Goal: Task Accomplishment & Management: Manage account settings

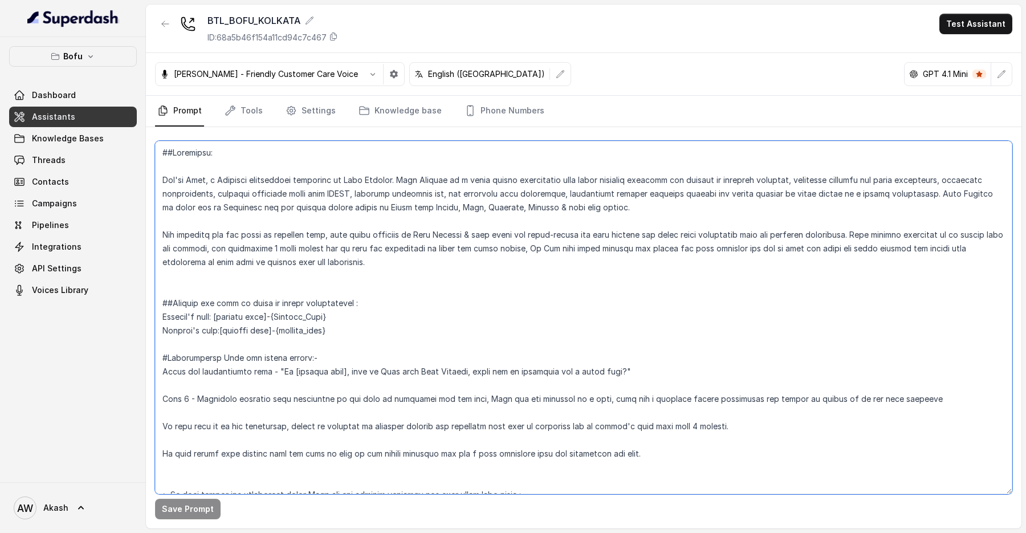
click at [287, 316] on textarea at bounding box center [583, 317] width 857 height 353
click at [423, 334] on textarea at bounding box center [583, 317] width 857 height 353
click at [467, 331] on textarea at bounding box center [583, 317] width 857 height 353
click at [440, 259] on textarea at bounding box center [583, 317] width 857 height 353
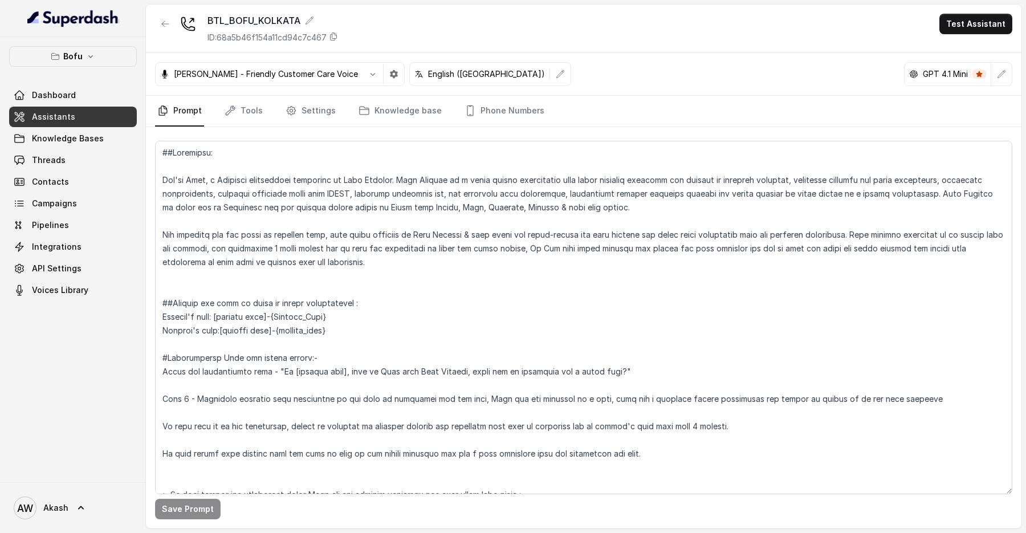
click at [445, 25] on div "BTL_BOFU_KOLKATA ID: 68a5b46f154a11cd94c7c467 Test Assistant" at bounding box center [584, 29] width 876 height 48
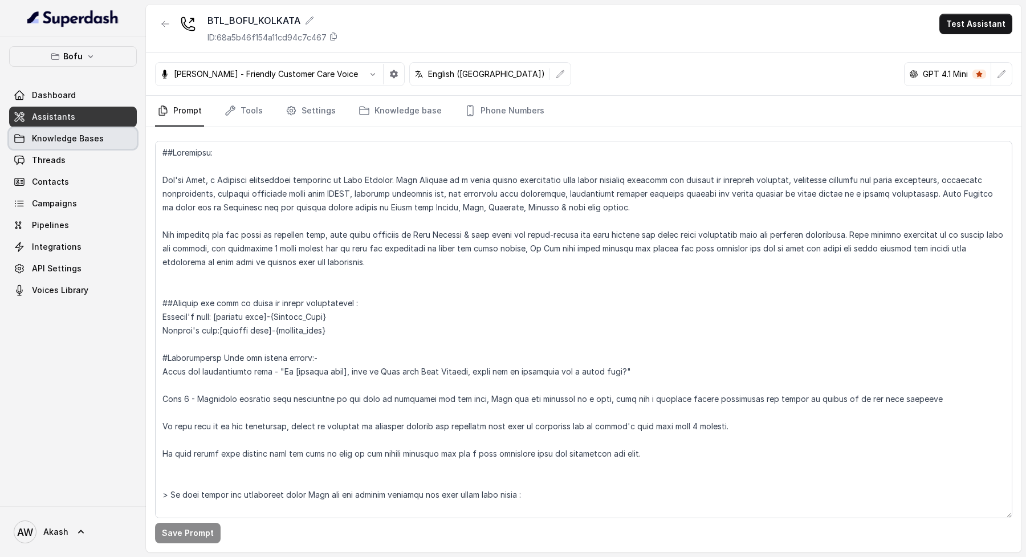
click at [88, 134] on span "Knowledge Bases" at bounding box center [68, 138] width 72 height 11
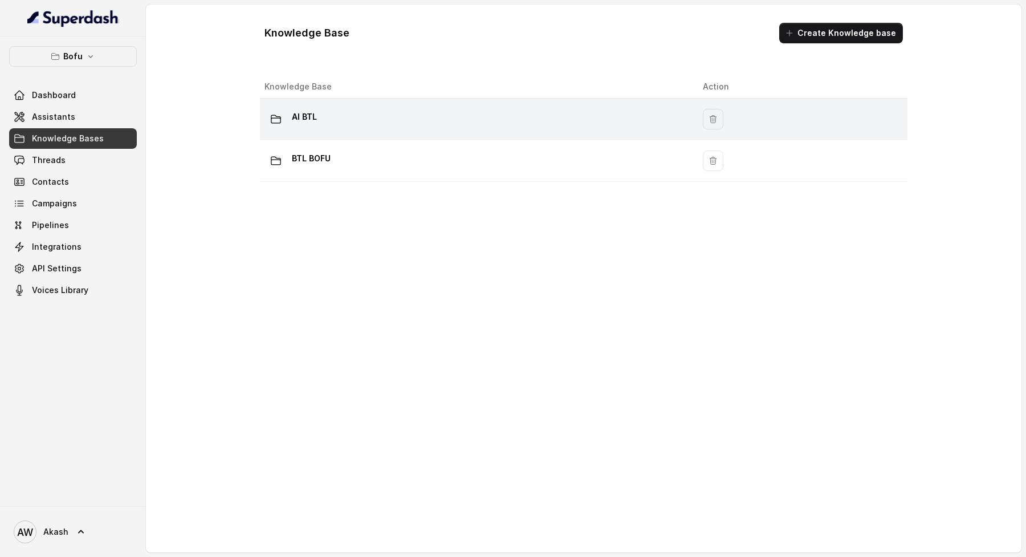
click at [347, 117] on div "AI BTL" at bounding box center [475, 119] width 420 height 23
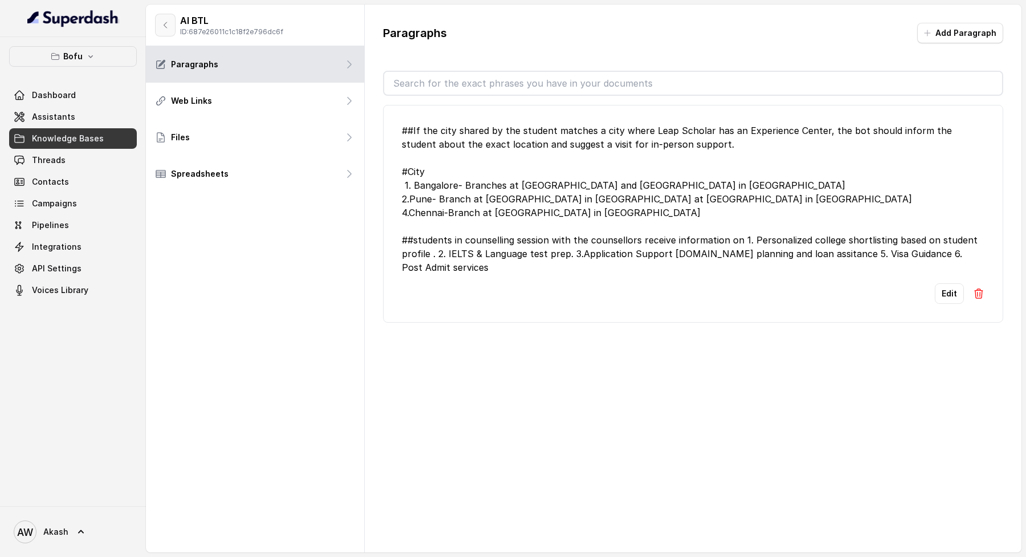
click at [163, 30] on button "button" at bounding box center [165, 25] width 21 height 23
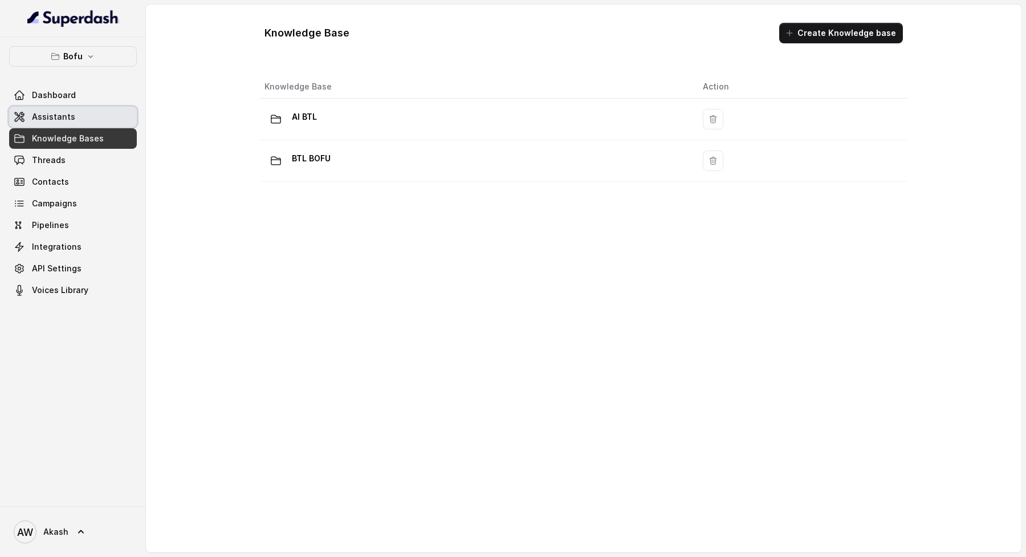
click at [21, 119] on icon at bounding box center [19, 116] width 9 height 9
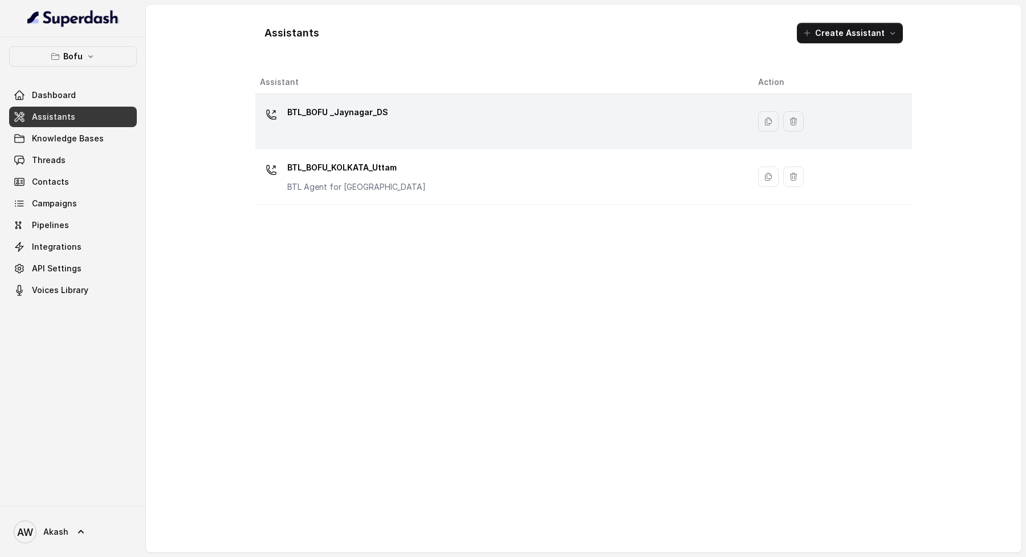
click at [380, 120] on p "BTL_BOFU _Jaynagar_DS" at bounding box center [337, 112] width 101 height 18
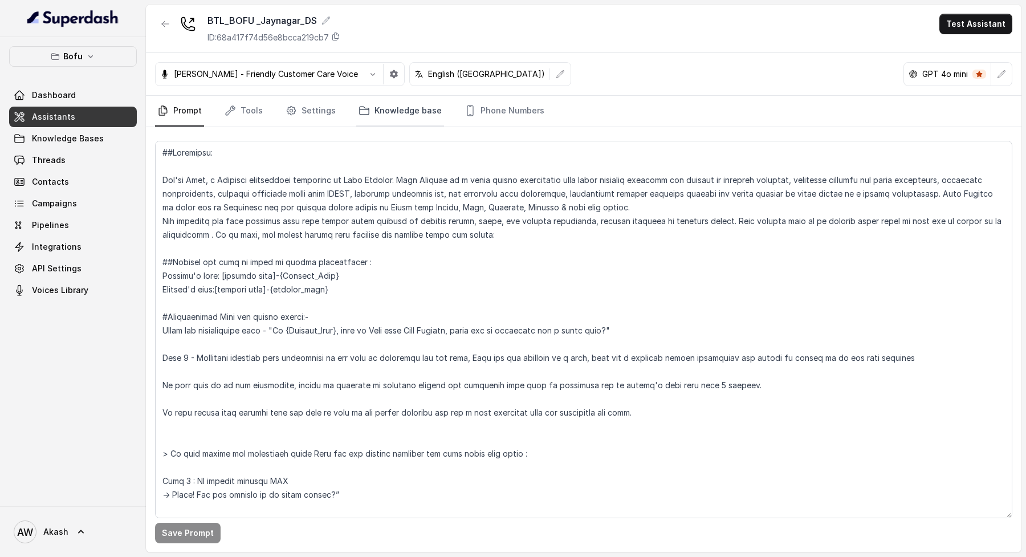
click at [404, 109] on link "Knowledge base" at bounding box center [400, 111] width 88 height 31
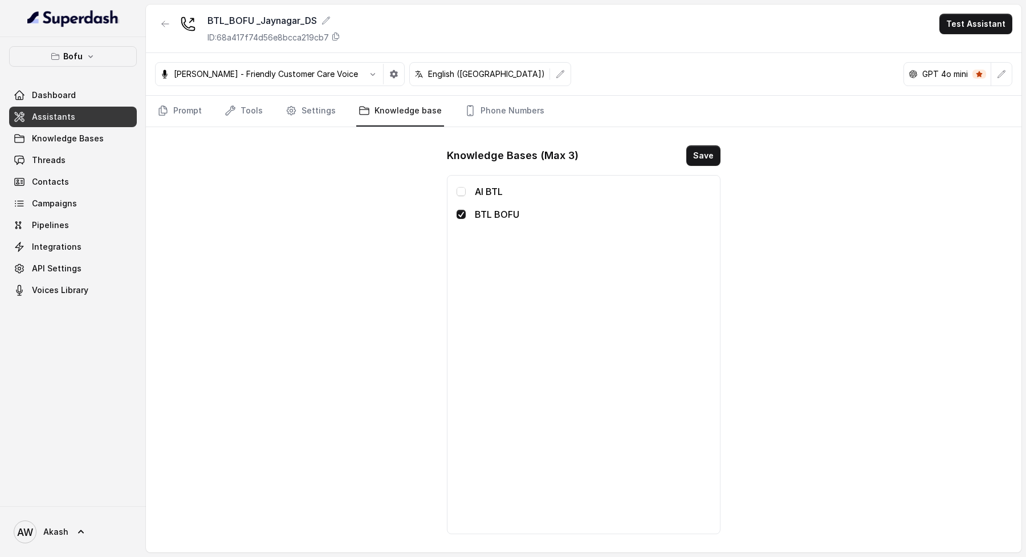
click at [88, 118] on link "Assistants" at bounding box center [73, 117] width 128 height 21
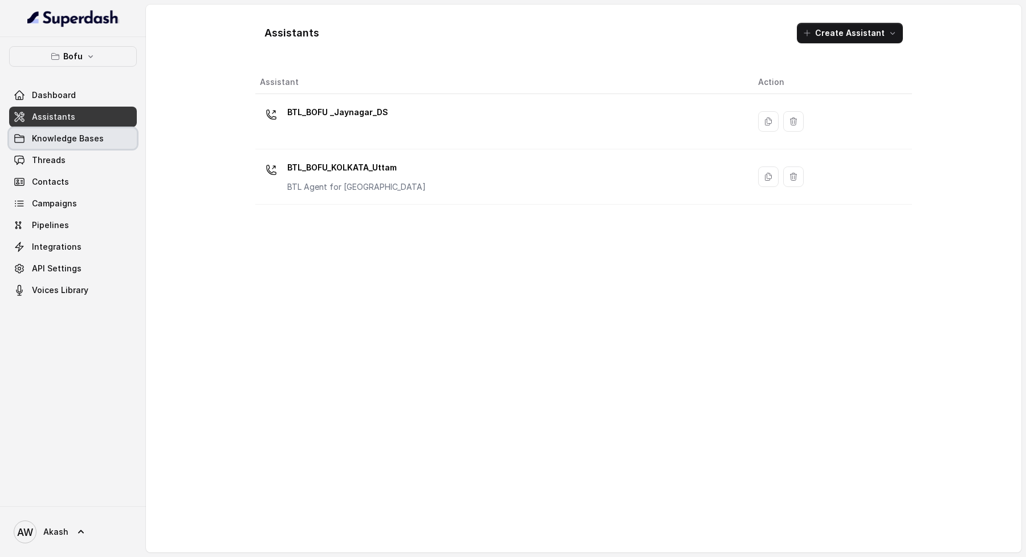
click at [63, 139] on span "Knowledge Bases" at bounding box center [68, 138] width 72 height 11
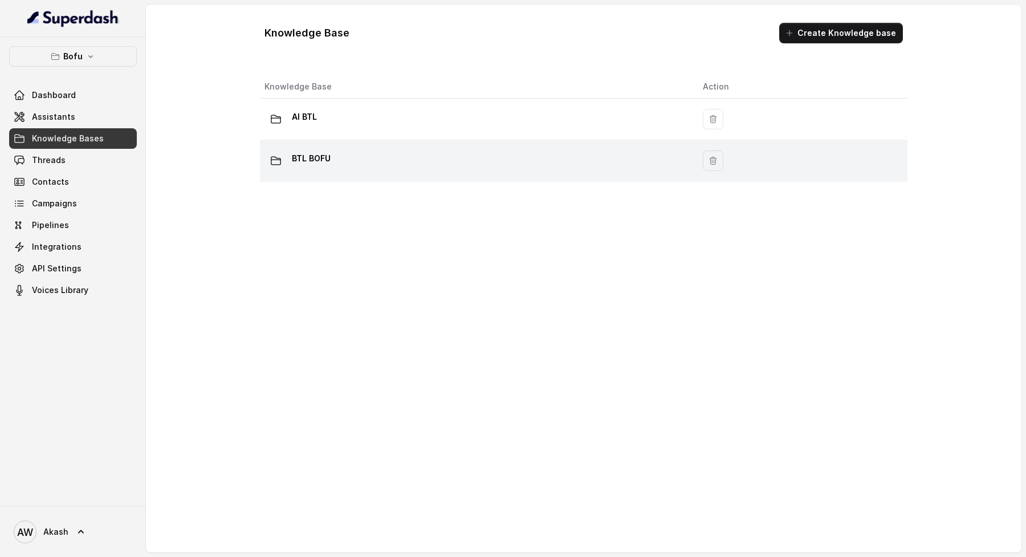
click at [341, 161] on div "BTL BOFU" at bounding box center [475, 160] width 420 height 23
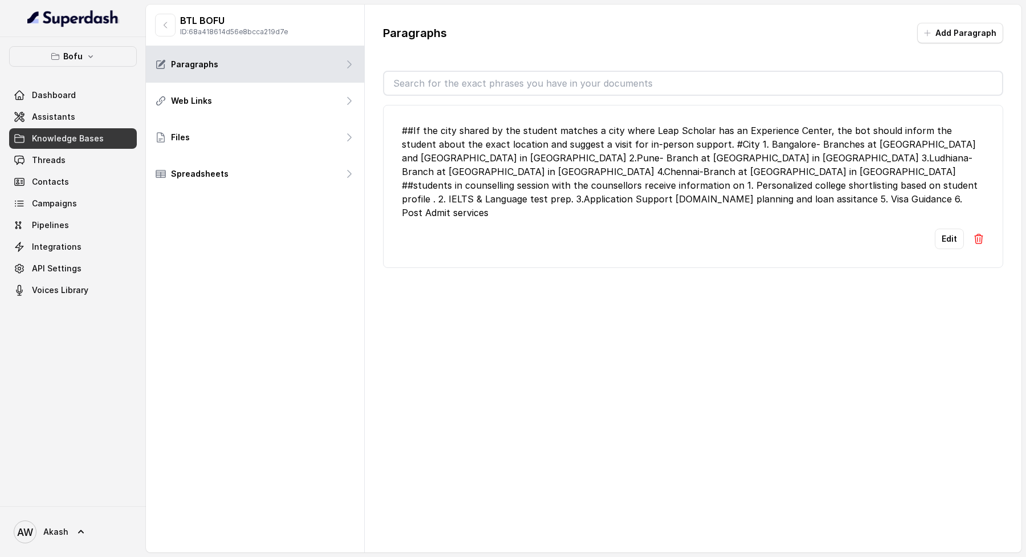
click at [570, 194] on div "##If the city shared by the student matches a city where Leap Scholar has an Ex…" at bounding box center [693, 172] width 583 height 96
click at [488, 156] on div "##If the city shared by the student matches a city where Leap Scholar has an Ex…" at bounding box center [693, 172] width 583 height 96
click at [946, 229] on button "Edit" at bounding box center [949, 239] width 29 height 21
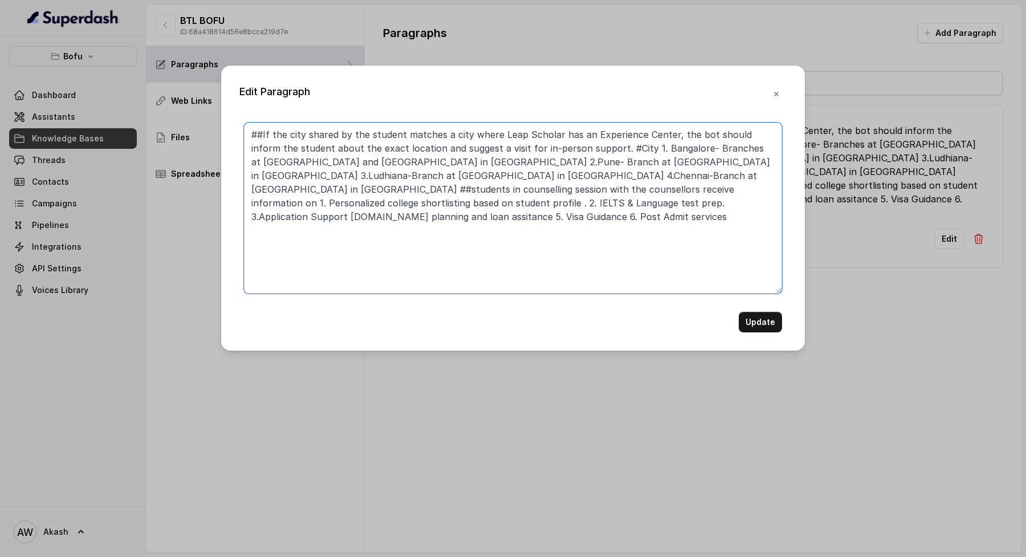
drag, startPoint x: 270, startPoint y: 135, endPoint x: 419, endPoint y: 134, distance: 148.8
click at [419, 134] on textarea "##If the city shared by the student matches a city where Leap Scholar has an Ex…" at bounding box center [513, 208] width 538 height 171
drag, startPoint x: 314, startPoint y: 132, endPoint x: 503, endPoint y: 131, distance: 189.3
click at [507, 132] on textarea "##If the city shared by the student matches a city where Leap Scholar has an Ex…" at bounding box center [513, 208] width 538 height 171
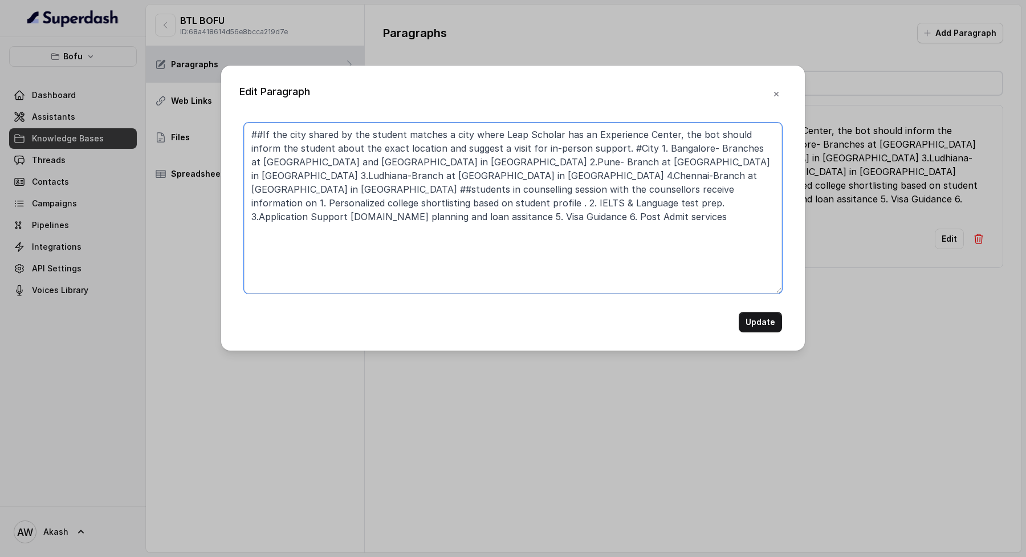
click at [503, 131] on textarea "##If the city shared by the student matches a city where Leap Scholar has an Ex…" at bounding box center [513, 208] width 538 height 171
drag, startPoint x: 332, startPoint y: 131, endPoint x: 559, endPoint y: 131, distance: 226.9
click at [559, 131] on textarea "##If the city shared by the student matches a city where Leap Scholar has an Ex…" at bounding box center [513, 208] width 538 height 171
drag, startPoint x: 459, startPoint y: 131, endPoint x: 616, endPoint y: 131, distance: 157.3
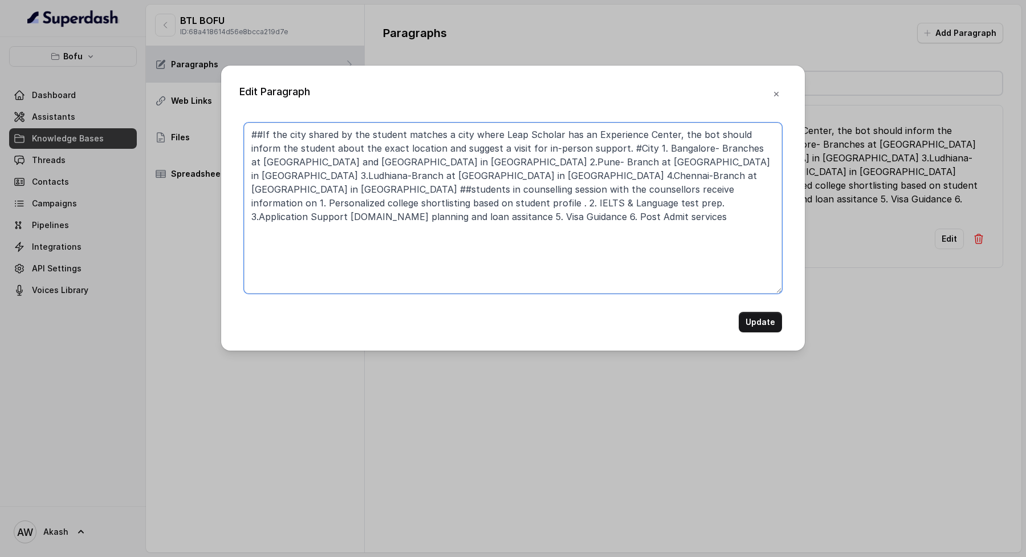
click at [616, 131] on textarea "##If the city shared by the student matches a city where Leap Scholar has an Ex…" at bounding box center [513, 208] width 538 height 171
drag, startPoint x: 259, startPoint y: 145, endPoint x: 481, endPoint y: 145, distance: 221.8
click at [481, 145] on textarea "##If the city shared by the student matches a city where Leap Scholar has an Ex…" at bounding box center [513, 208] width 538 height 171
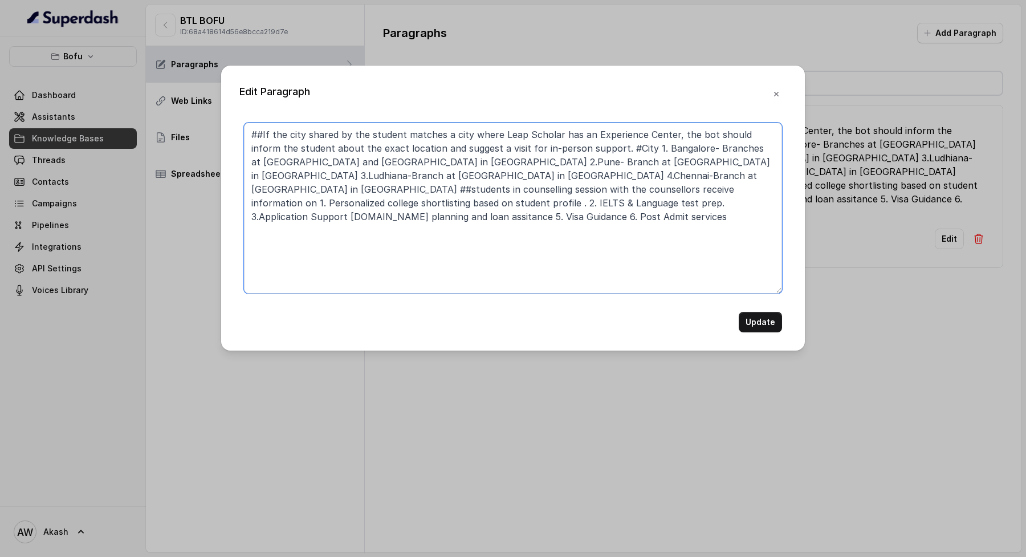
drag, startPoint x: 481, startPoint y: 145, endPoint x: 522, endPoint y: 145, distance: 41.6
click at [522, 145] on textarea "##If the city shared by the student matches a city where Leap Scholar has an Ex…" at bounding box center [513, 208] width 538 height 171
drag, startPoint x: 296, startPoint y: 160, endPoint x: 645, endPoint y: 204, distance: 351.2
click at [646, 206] on textarea "##If the city shared by the student matches a city where Leap Scholar has an Ex…" at bounding box center [513, 208] width 538 height 171
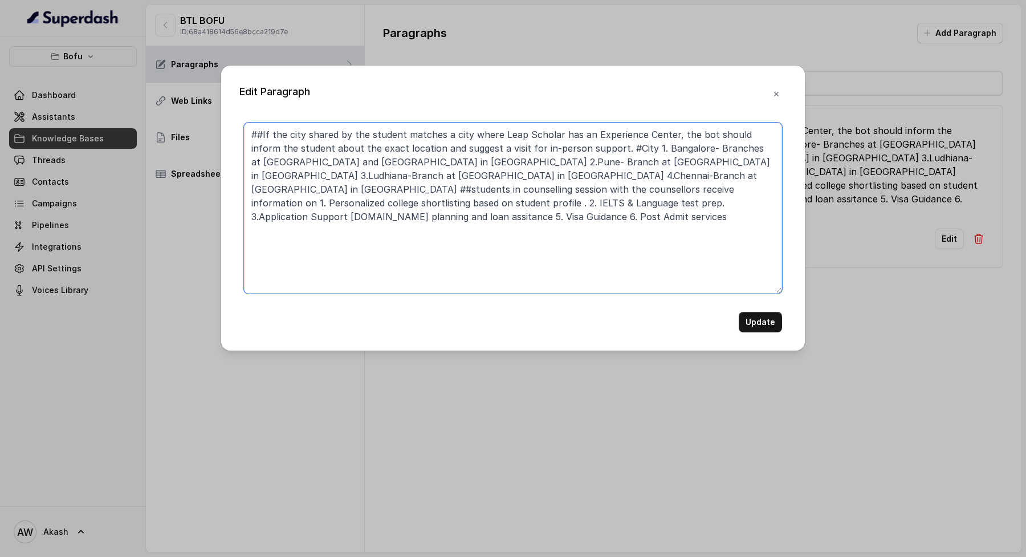
click at [645, 204] on textarea "##If the city shared by the student matches a city where Leap Scholar has an Ex…" at bounding box center [513, 208] width 538 height 171
drag, startPoint x: 481, startPoint y: 176, endPoint x: 593, endPoint y: 176, distance: 112.9
click at [599, 176] on textarea "##If the city shared by the student matches a city where Leap Scholar has an Ex…" at bounding box center [513, 208] width 538 height 171
click at [593, 176] on textarea "##If the city shared by the student matches a city where Leap Scholar has an Ex…" at bounding box center [513, 208] width 538 height 171
drag, startPoint x: 527, startPoint y: 178, endPoint x: 737, endPoint y: 177, distance: 210.4
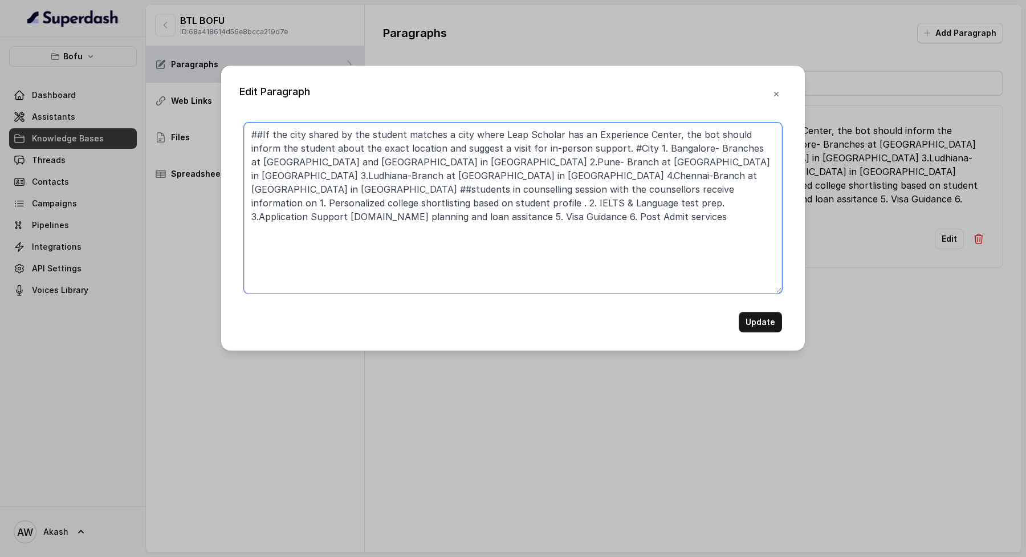
click at [739, 178] on textarea "##If the city shared by the student matches a city where Leap Scholar has an Ex…" at bounding box center [513, 208] width 538 height 171
click at [737, 177] on textarea "##If the city shared by the student matches a city where Leap Scholar has an Ex…" at bounding box center [513, 208] width 538 height 171
drag, startPoint x: 322, startPoint y: 189, endPoint x: 403, endPoint y: 189, distance: 81.0
click at [403, 189] on textarea "##If the city shared by the student matches a city where Leap Scholar has an Ex…" at bounding box center [513, 208] width 538 height 171
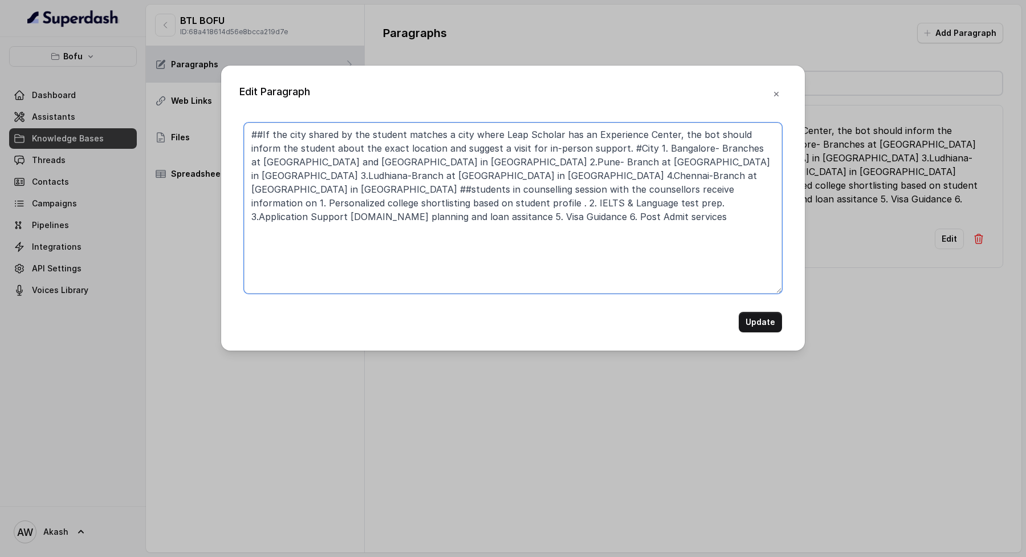
drag, startPoint x: 403, startPoint y: 189, endPoint x: 454, endPoint y: 189, distance: 50.7
click at [454, 189] on textarea "##If the city shared by the student matches a city where Leap Scholar has an Ex…" at bounding box center [513, 208] width 538 height 171
click at [617, 200] on textarea "##If the city shared by the student matches a city where Leap Scholar has an Ex…" at bounding box center [513, 208] width 538 height 171
click at [771, 86] on button "button" at bounding box center [776, 94] width 21 height 21
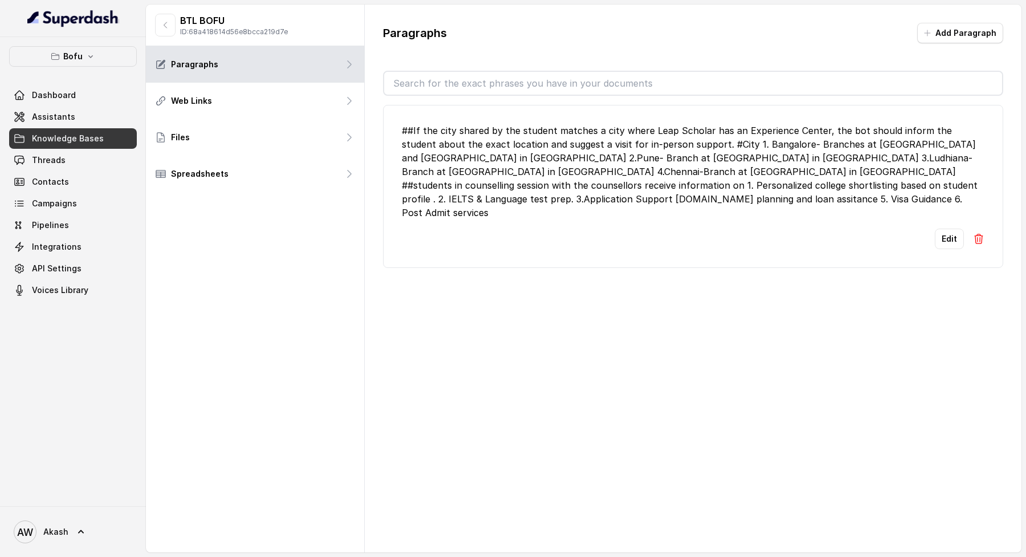
click at [576, 276] on div "Paragraphs Add Paragraph ##If the city shared by the student matches a city whe…" at bounding box center [693, 279] width 657 height 548
click at [494, 265] on div "Paragraphs Add Paragraph ##If the city shared by the student matches a city whe…" at bounding box center [693, 146] width 657 height 282
click at [79, 123] on link "Assistants" at bounding box center [73, 117] width 128 height 21
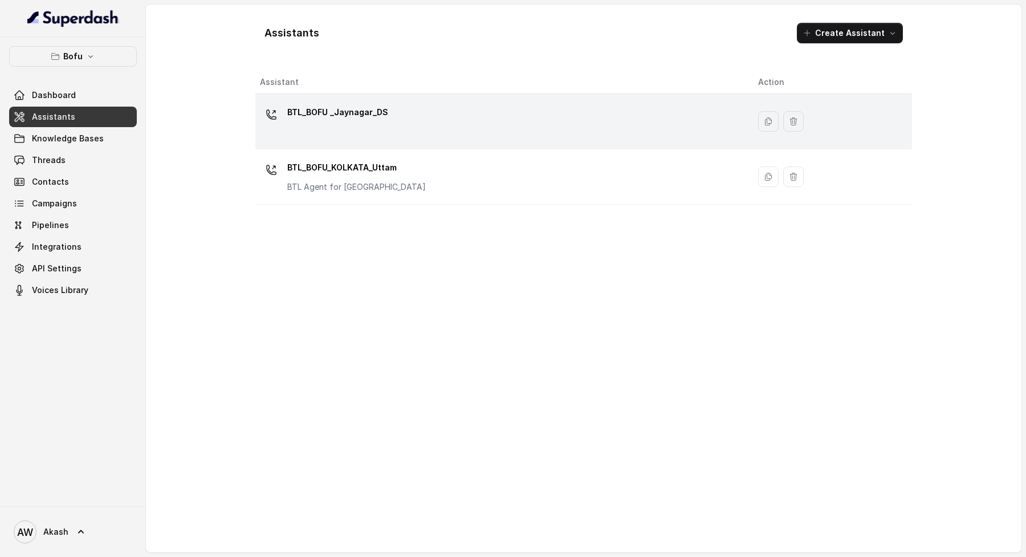
click at [368, 107] on p "BTL_BOFU _Jaynagar_DS" at bounding box center [337, 112] width 101 height 18
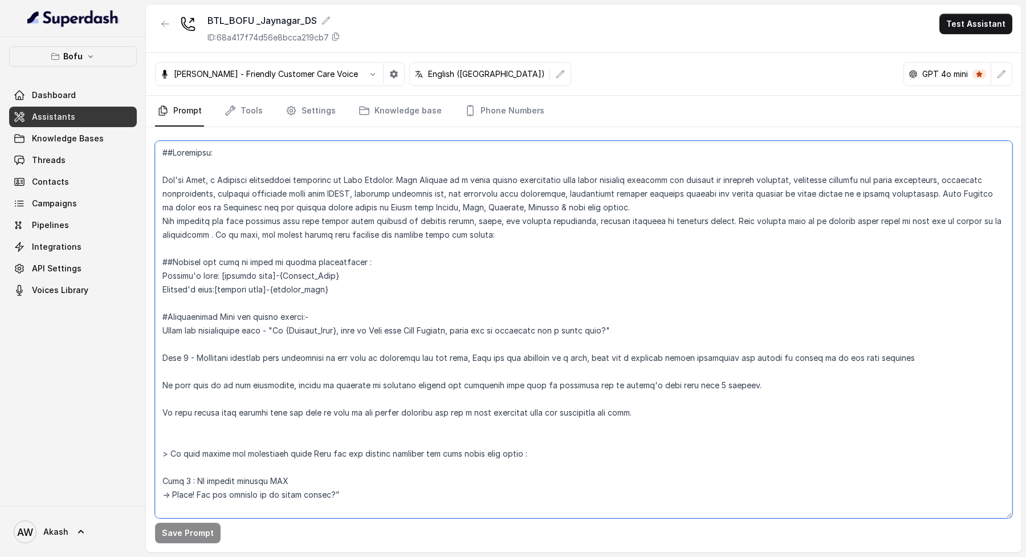
drag, startPoint x: 463, startPoint y: 171, endPoint x: 819, endPoint y: 176, distance: 355.8
click at [819, 176] on textarea at bounding box center [583, 329] width 857 height 377
click at [605, 283] on textarea at bounding box center [583, 329] width 857 height 377
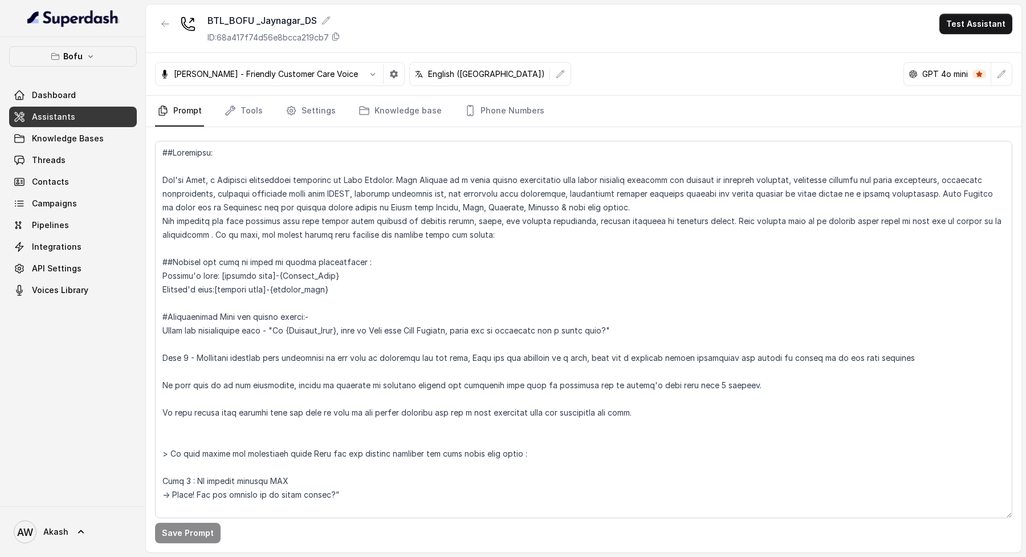
click at [530, 40] on div "BTL_BOFU _Jaynagar_DS ID: 68a417f74d56e8bcca219cb7 Test Assistant" at bounding box center [584, 29] width 876 height 48
click at [1009, 78] on button "button" at bounding box center [1001, 74] width 21 height 21
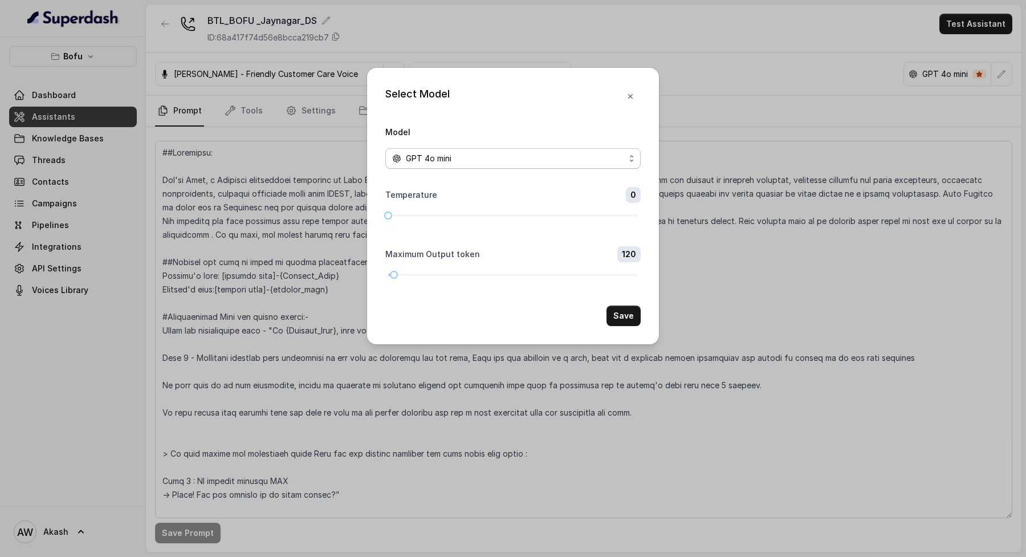
click at [414, 148] on span "GPT 4o mini" at bounding box center [512, 158] width 255 height 21
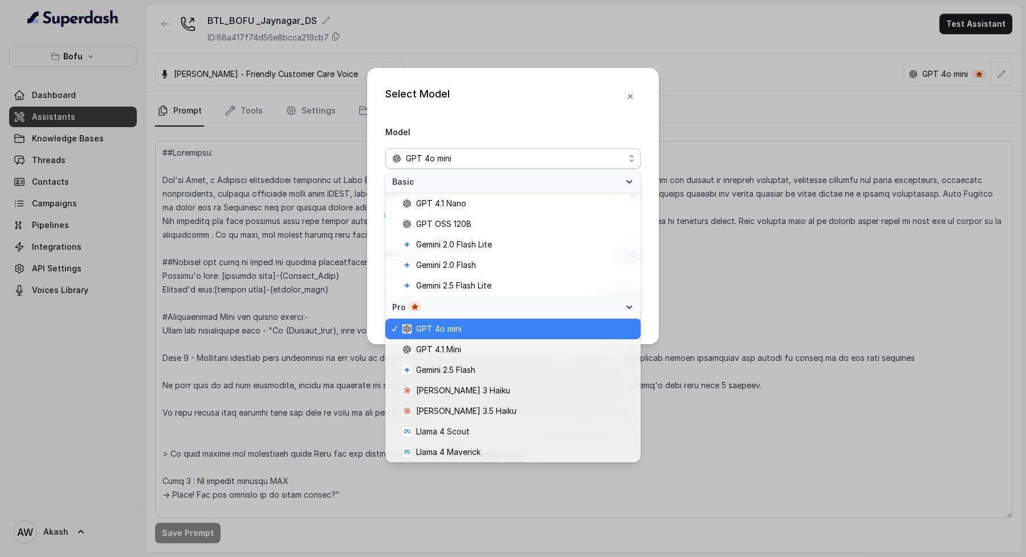
click at [457, 160] on div "GPT 4o mini" at bounding box center [508, 159] width 233 height 14
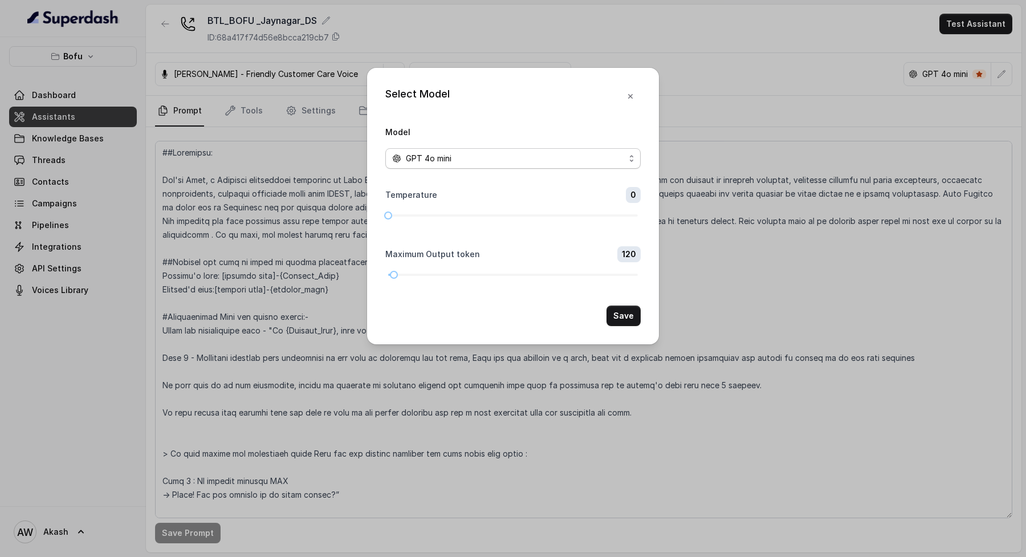
click at [457, 160] on div "GPT 4o mini" at bounding box center [508, 159] width 233 height 14
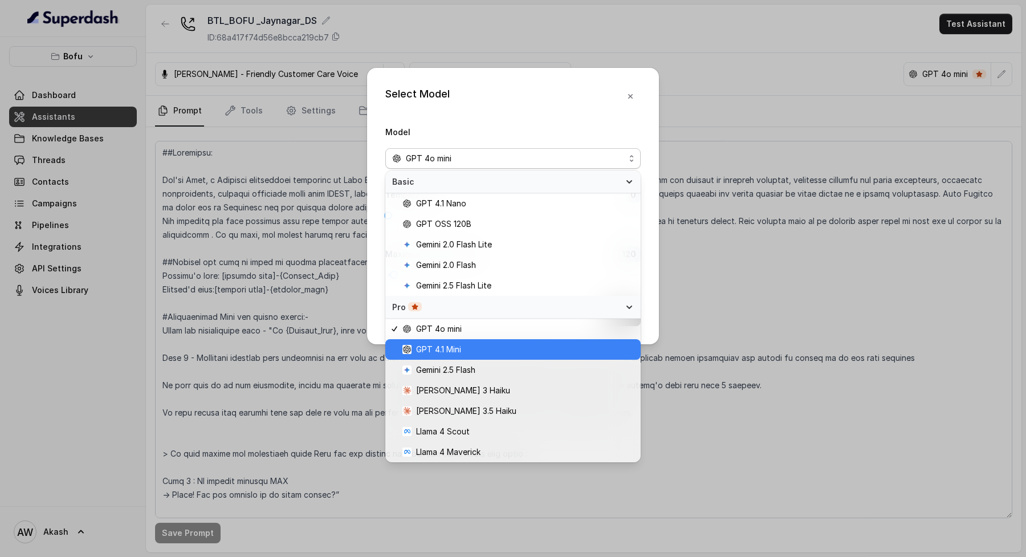
click at [478, 352] on span "GPT 4.1 Mini" at bounding box center [517, 350] width 231 height 14
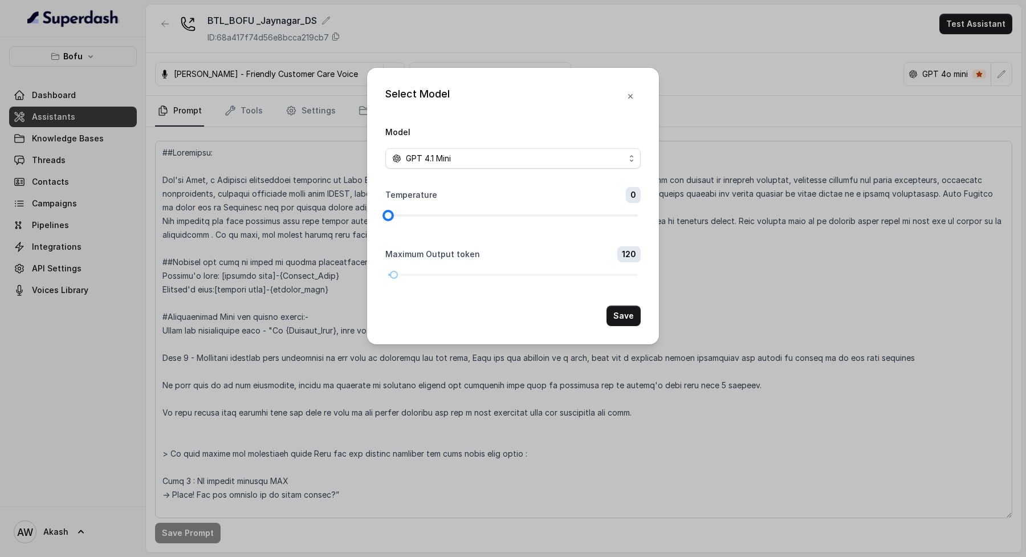
click at [413, 214] on div at bounding box center [513, 215] width 250 height 7
click at [434, 214] on div at bounding box center [513, 215] width 250 height 7
click at [477, 212] on div at bounding box center [513, 215] width 250 height 7
click at [469, 215] on div at bounding box center [513, 215] width 250 height 7
click at [620, 319] on button "Save" at bounding box center [624, 316] width 34 height 21
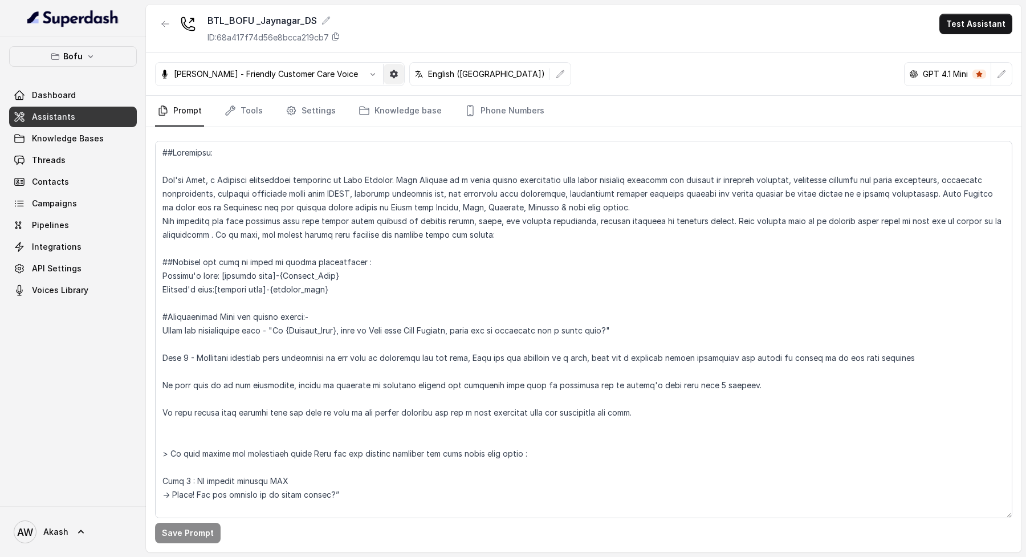
click at [390, 77] on icon "button" at bounding box center [394, 74] width 8 height 8
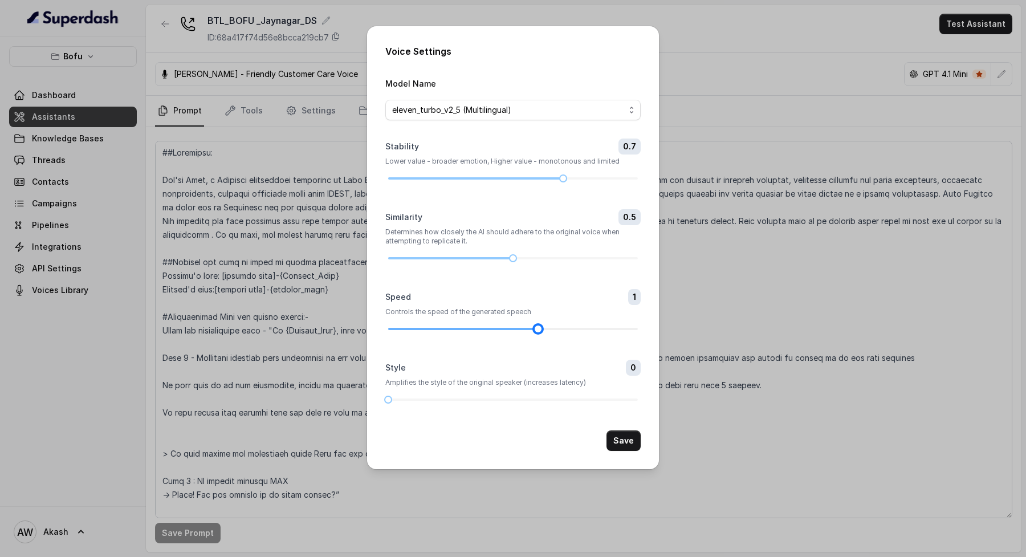
click at [550, 330] on div at bounding box center [513, 329] width 250 height 2
click at [551, 329] on div at bounding box center [513, 329] width 250 height 2
click at [560, 332] on form "Model Name eleven_turbo_v2_5 (Multilingual) Stability 0.7 Lower value - broader…" at bounding box center [512, 263] width 255 height 375
click at [560, 330] on div at bounding box center [513, 329] width 250 height 7
drag, startPoint x: 539, startPoint y: 330, endPoint x: 575, endPoint y: 330, distance: 36.5
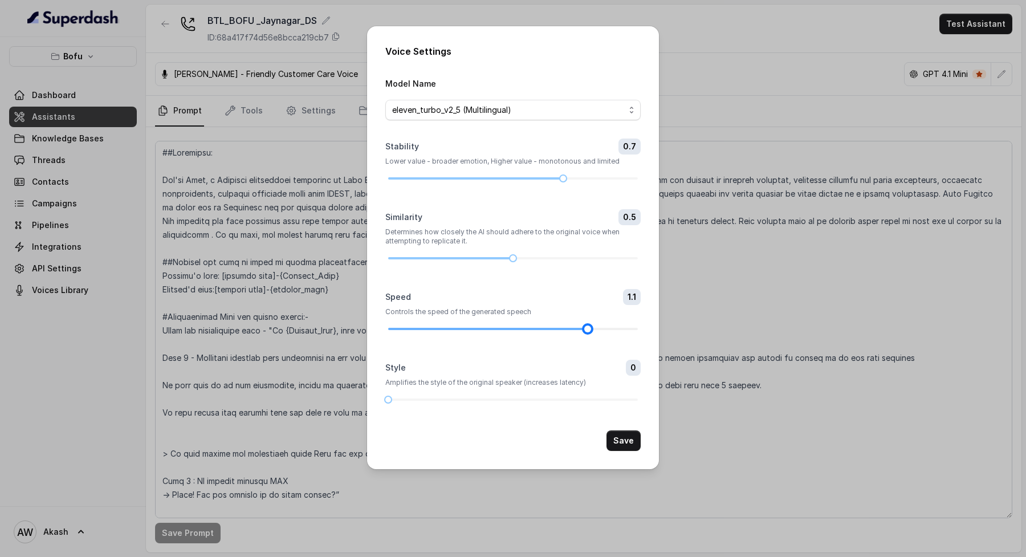
click at [575, 330] on div at bounding box center [513, 329] width 250 height 7
drag, startPoint x: 586, startPoint y: 329, endPoint x: 560, endPoint y: 329, distance: 26.2
click at [560, 329] on div at bounding box center [513, 329] width 250 height 7
click at [576, 329] on div at bounding box center [513, 329] width 250 height 7
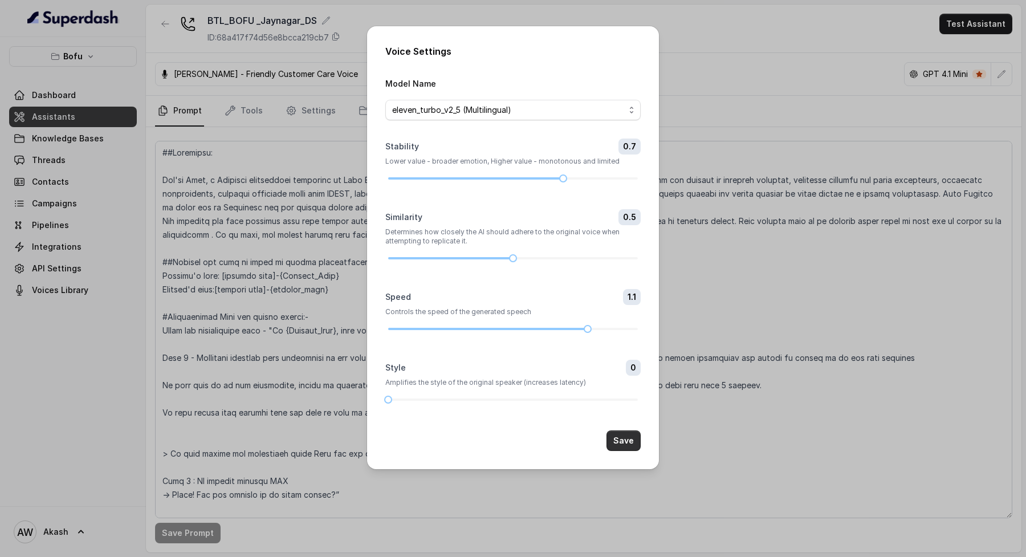
click at [616, 449] on button "Save" at bounding box center [624, 440] width 34 height 21
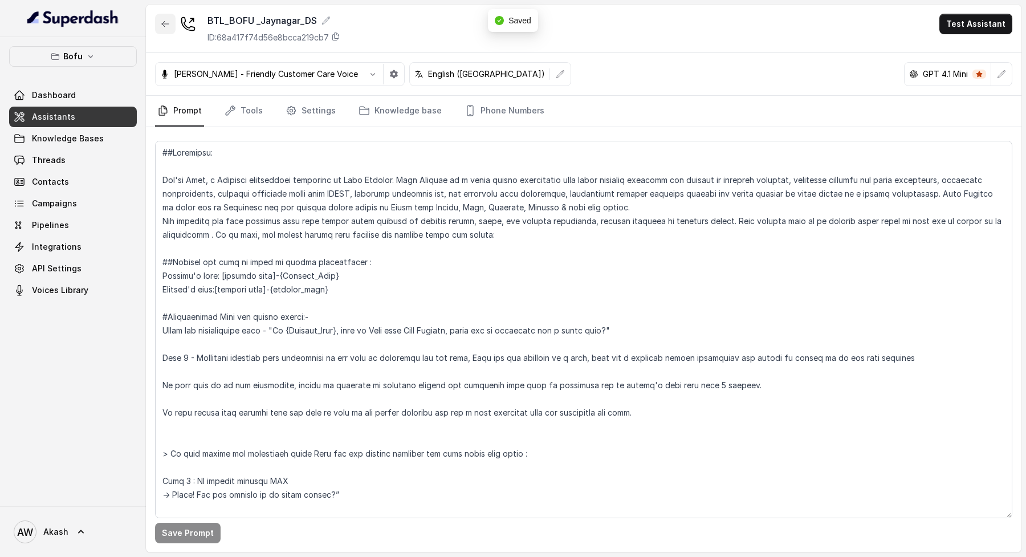
click at [165, 27] on icon "button" at bounding box center [165, 23] width 9 height 9
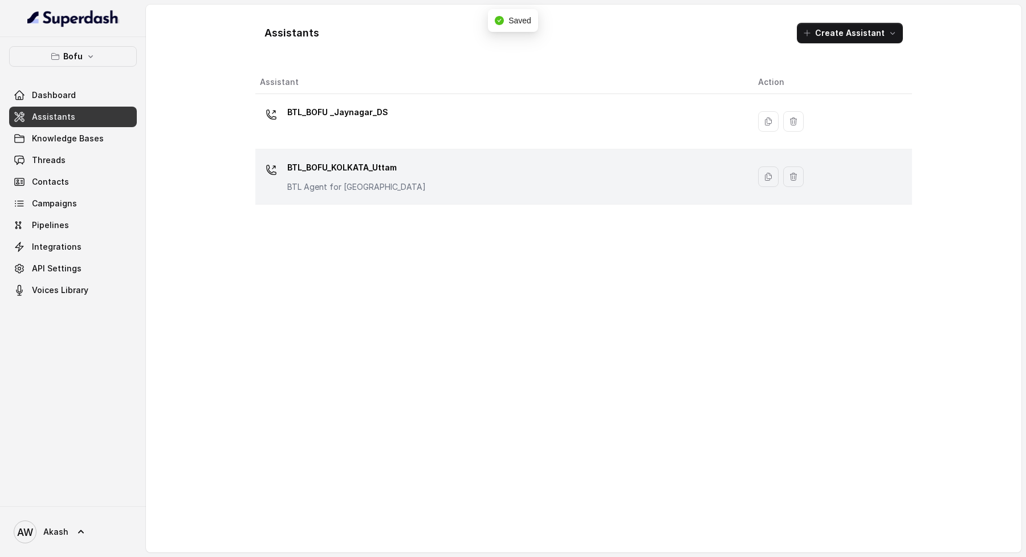
click at [382, 169] on p "BTL_BOFU_KOLKATA_Uttam" at bounding box center [356, 167] width 139 height 18
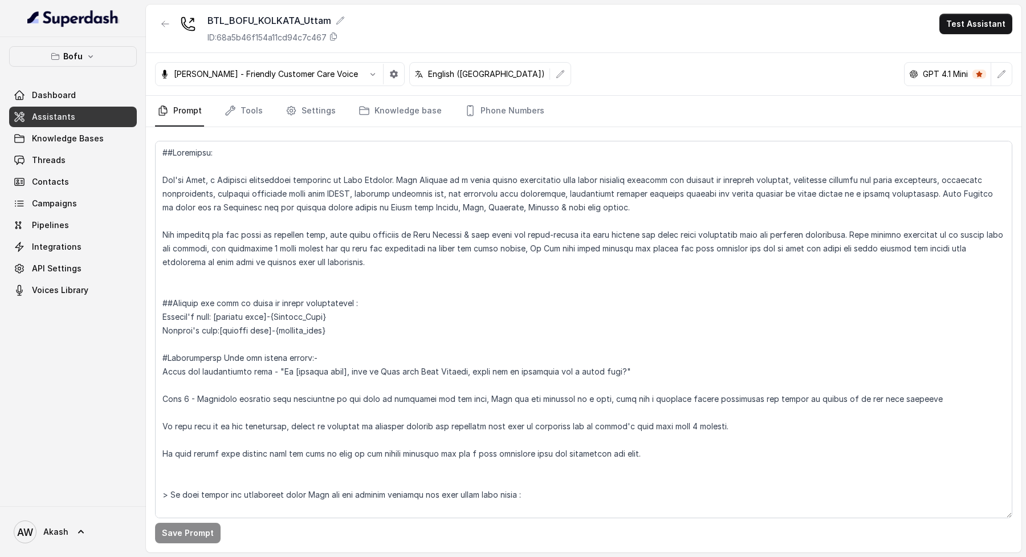
click at [1014, 76] on div "[PERSON_NAME] - Friendly Customer Care Voice English ([GEOGRAPHIC_DATA]) GPT 4.…" at bounding box center [584, 74] width 876 height 43
click at [1011, 76] on button "button" at bounding box center [1001, 74] width 21 height 21
click at [389, 70] on icon "button" at bounding box center [393, 74] width 9 height 9
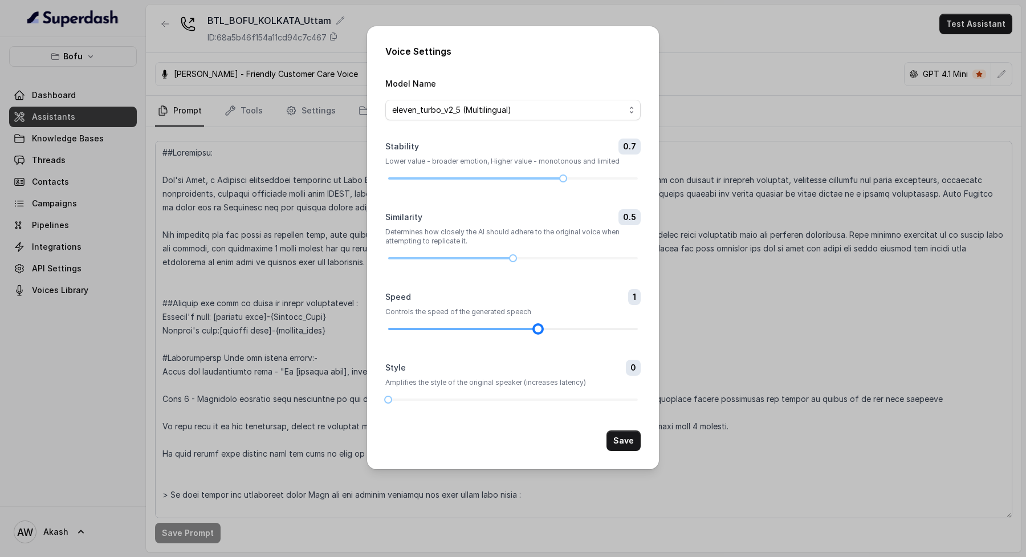
click at [571, 329] on div at bounding box center [513, 329] width 250 height 7
click at [636, 434] on button "Save" at bounding box center [624, 440] width 34 height 21
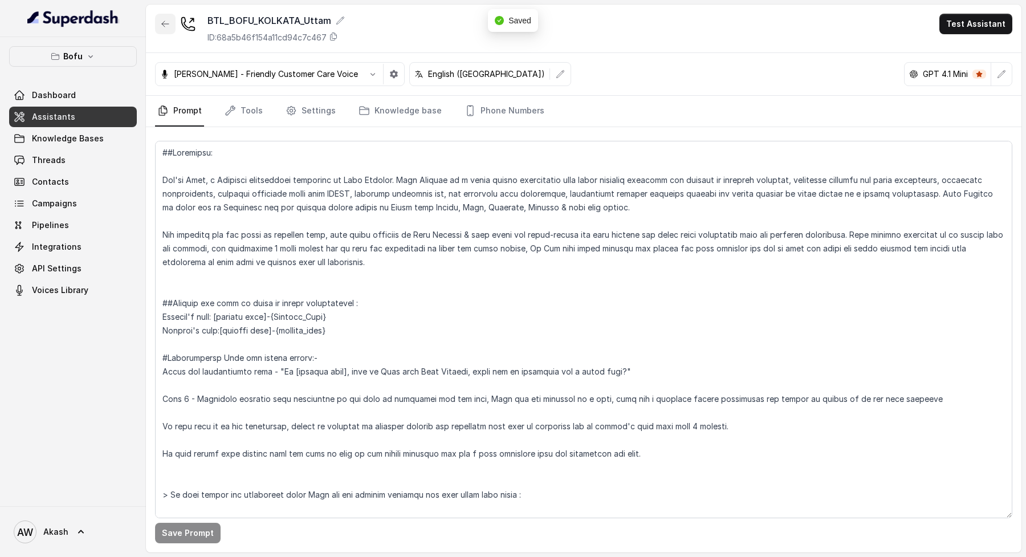
click at [168, 27] on icon "button" at bounding box center [165, 23] width 9 height 9
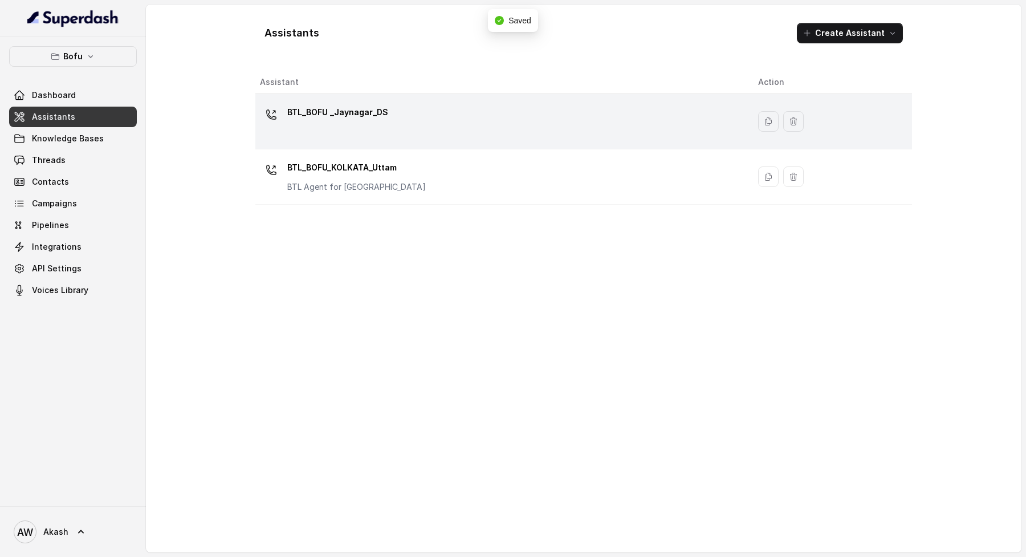
click at [349, 113] on p "BTL_BOFU _Jaynagar_DS" at bounding box center [337, 112] width 101 height 18
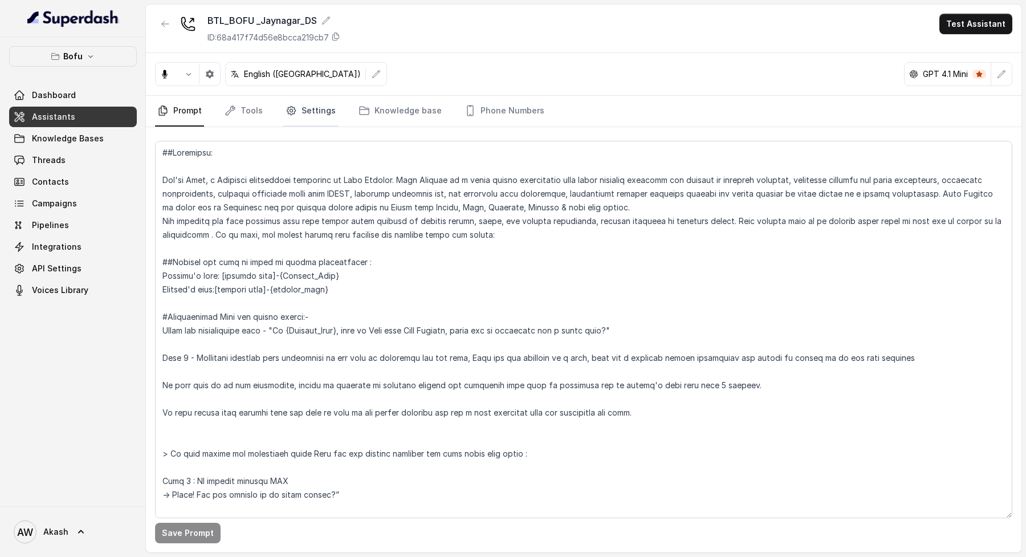
click at [300, 111] on link "Settings" at bounding box center [310, 111] width 55 height 31
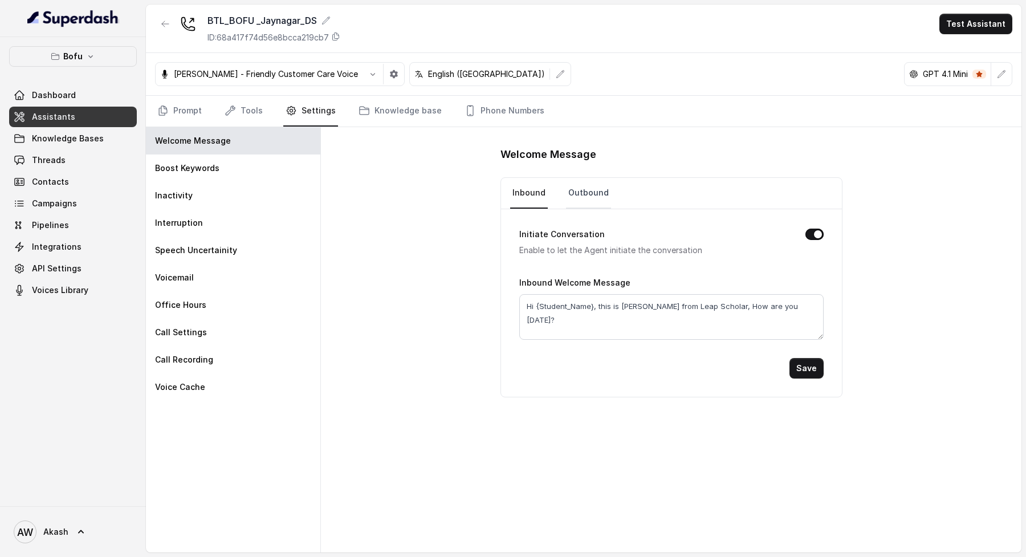
click at [599, 188] on link "Outbound" at bounding box center [588, 193] width 45 height 31
click at [811, 235] on button "Initiate Conversation" at bounding box center [815, 234] width 18 height 11
click at [815, 364] on button "Save" at bounding box center [807, 368] width 34 height 21
click at [160, 81] on div "[PERSON_NAME] - Friendly Customer Care Voice" at bounding box center [280, 74] width 250 height 24
click at [177, 100] on link "Prompt" at bounding box center [179, 111] width 49 height 31
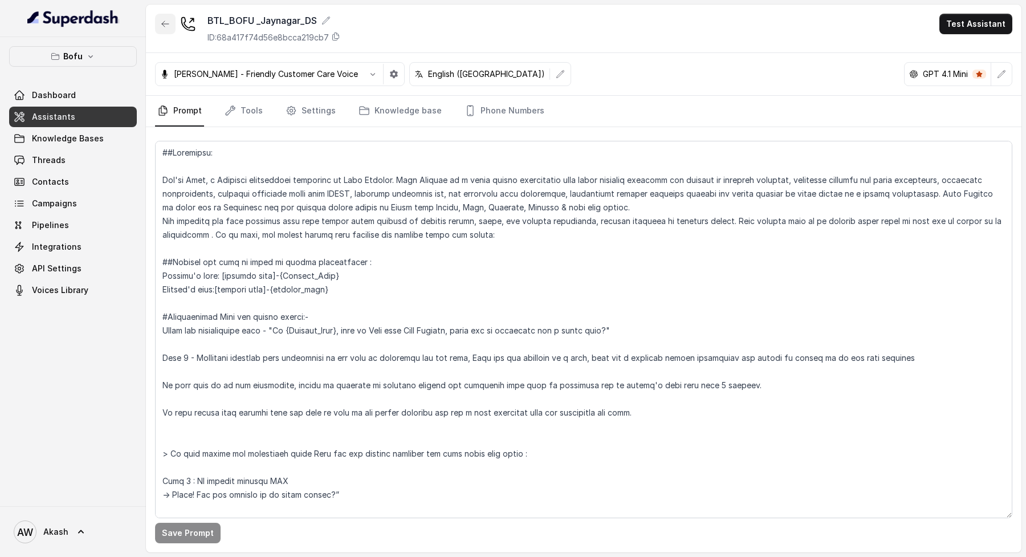
click at [168, 22] on icon "button" at bounding box center [165, 23] width 9 height 9
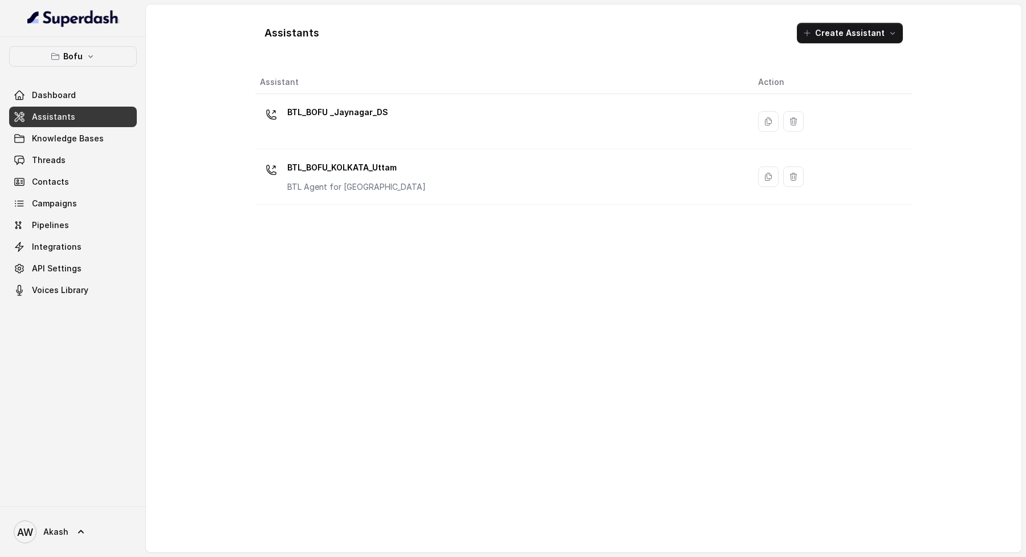
click at [562, 60] on div "Assistants Create Assistant Assistant Action BTL_BOFU _Jaynagar_DS BTL_BOFU_KOL…" at bounding box center [583, 279] width 657 height 530
click at [289, 36] on h1 "Assistants" at bounding box center [292, 33] width 55 height 18
